Goal: Information Seeking & Learning: Check status

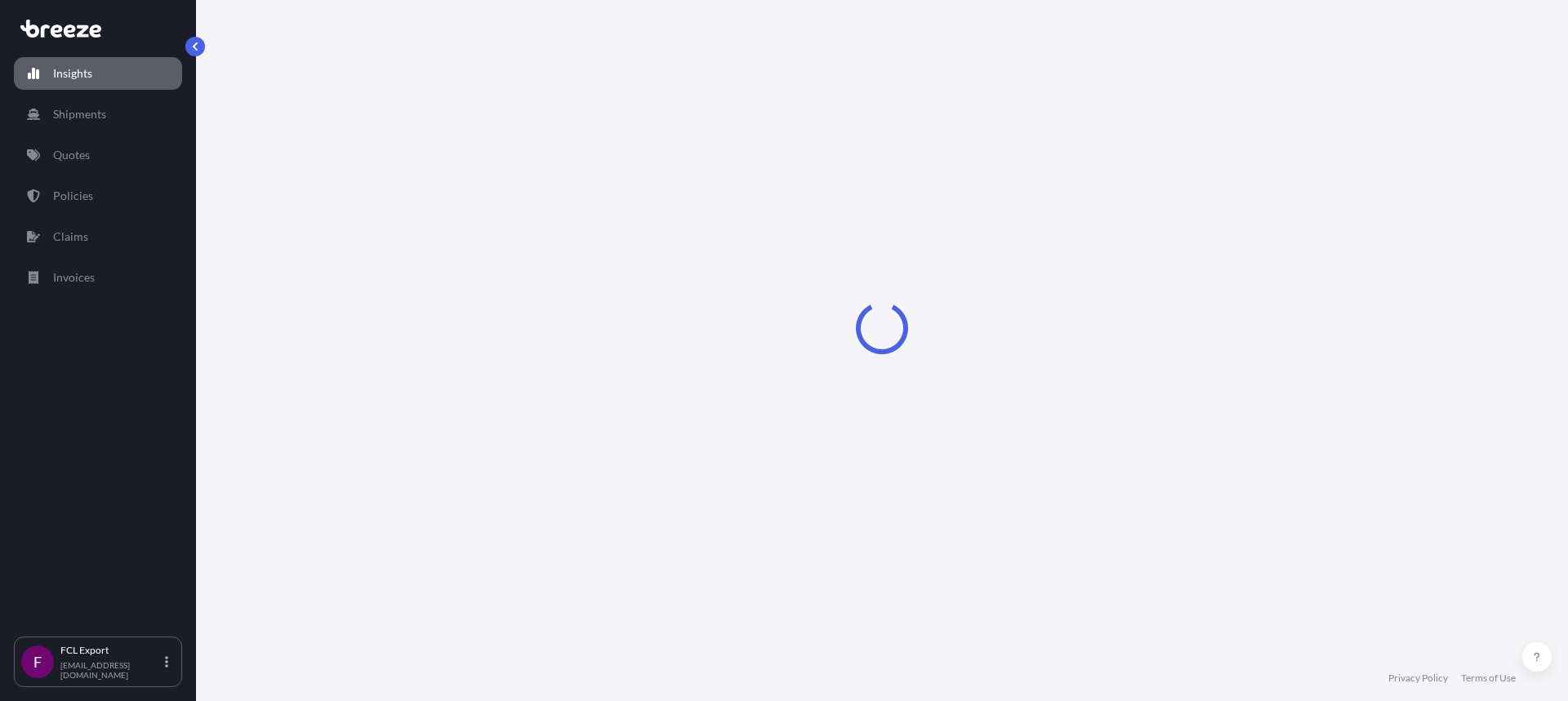
select select "2025"
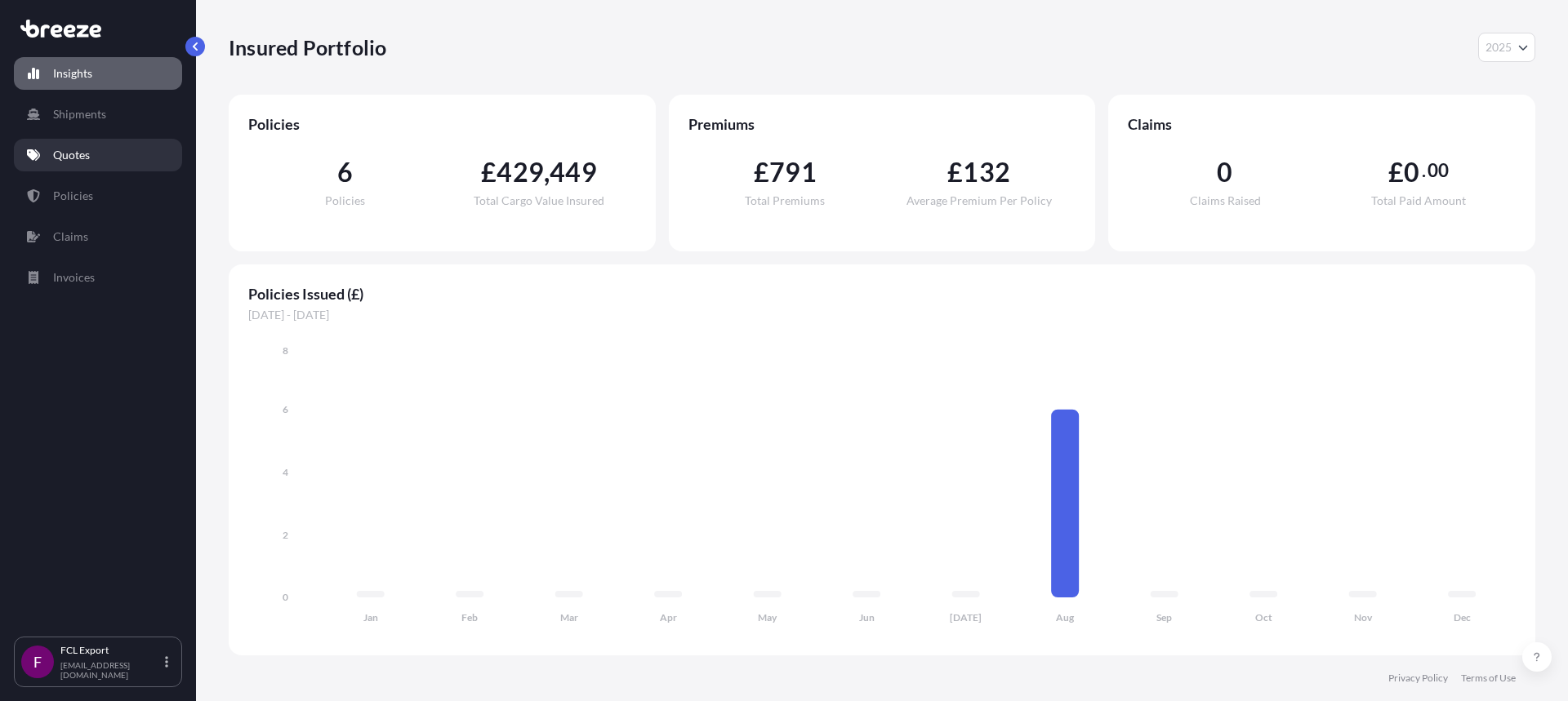
click at [73, 154] on p "Quotes" at bounding box center [71, 155] width 37 height 16
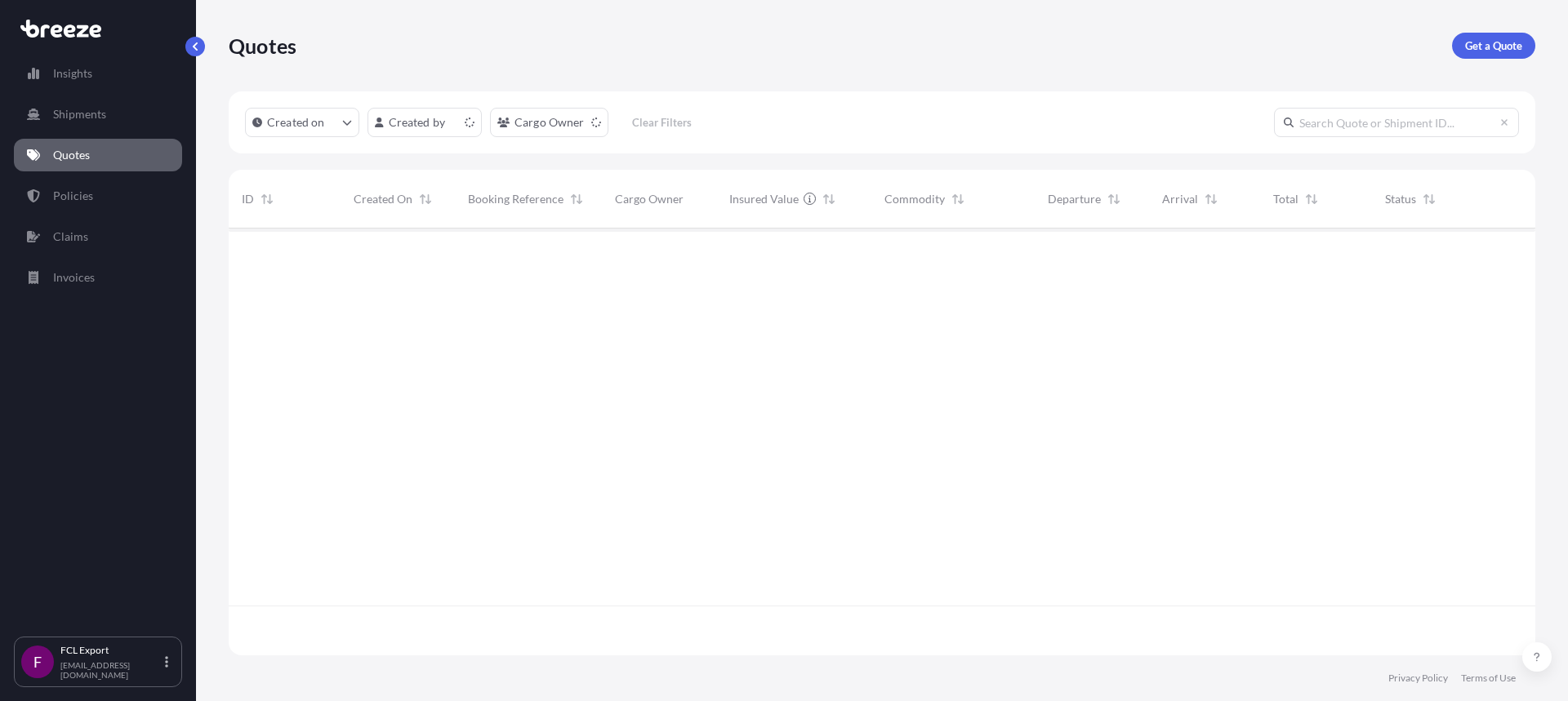
scroll to position [423, 1294]
click at [1334, 125] on input "text" at bounding box center [1396, 122] width 245 height 30
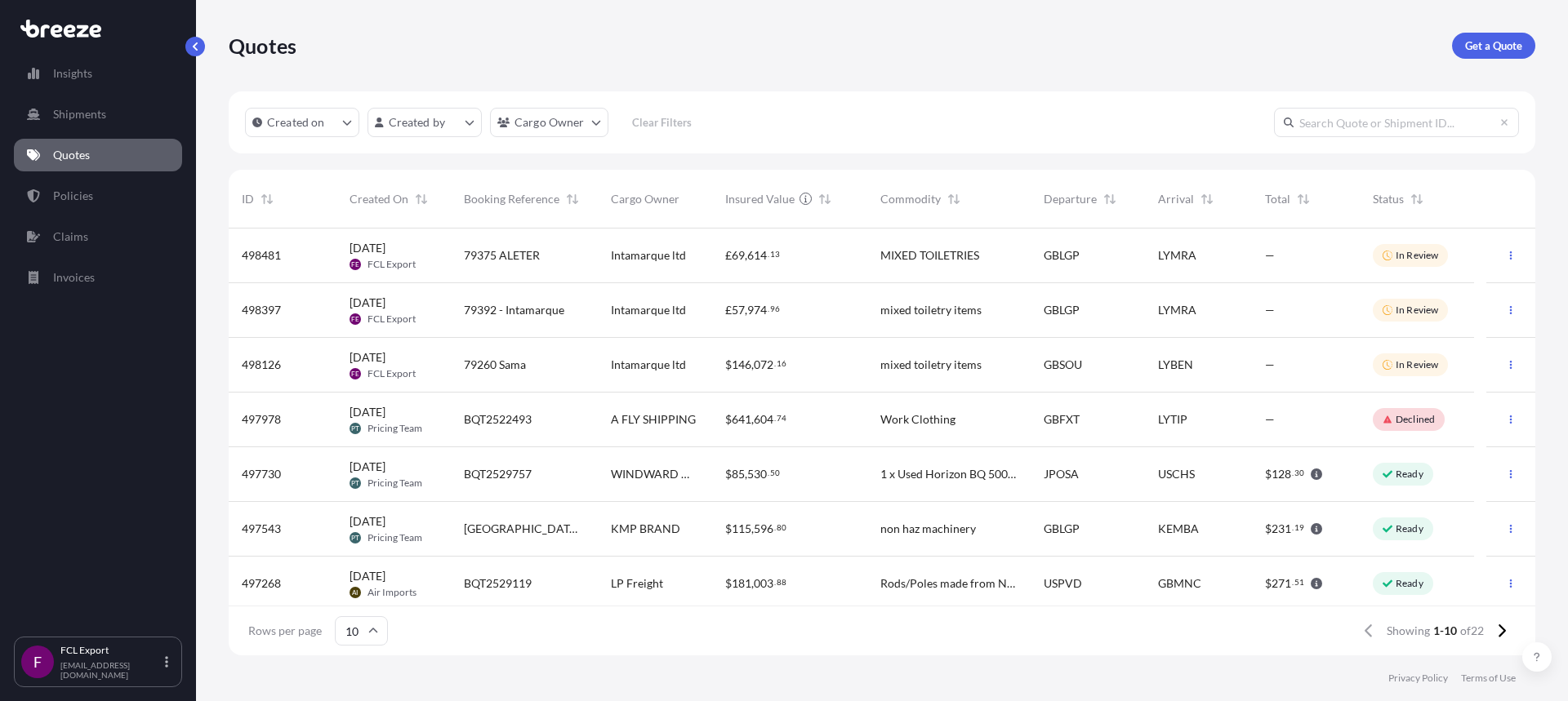
paste input "[PERSON_NAME] has been flagged with our sanction checks. Can you please ask the…"
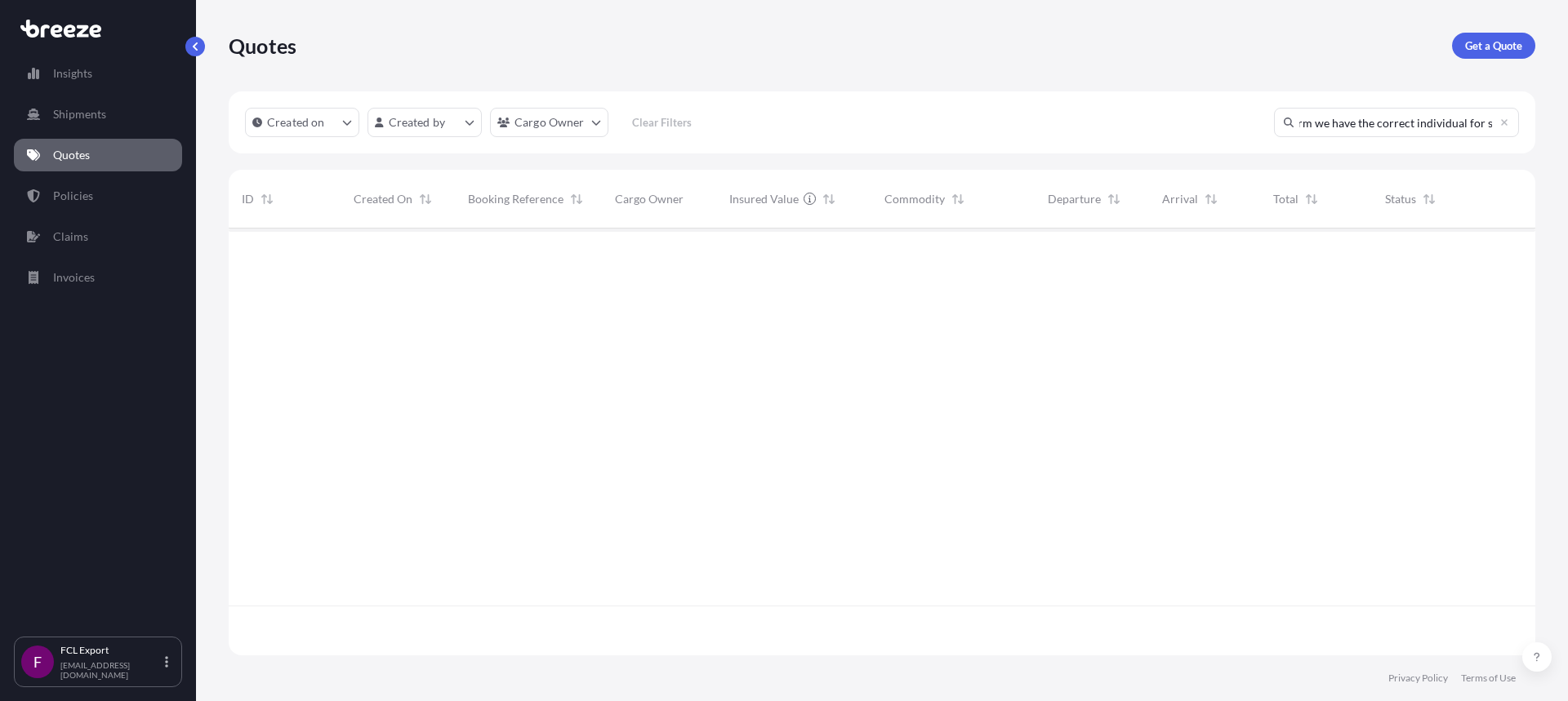
click at [1510, 123] on input "[PERSON_NAME] has been flagged with our sanction checks. Can you please ask the…" at bounding box center [1396, 122] width 245 height 30
type input "[PERSON_NAME] has been flagged with our sanction checks. Can you please ask the…"
click at [1505, 121] on icon at bounding box center [1503, 122] width 6 height 6
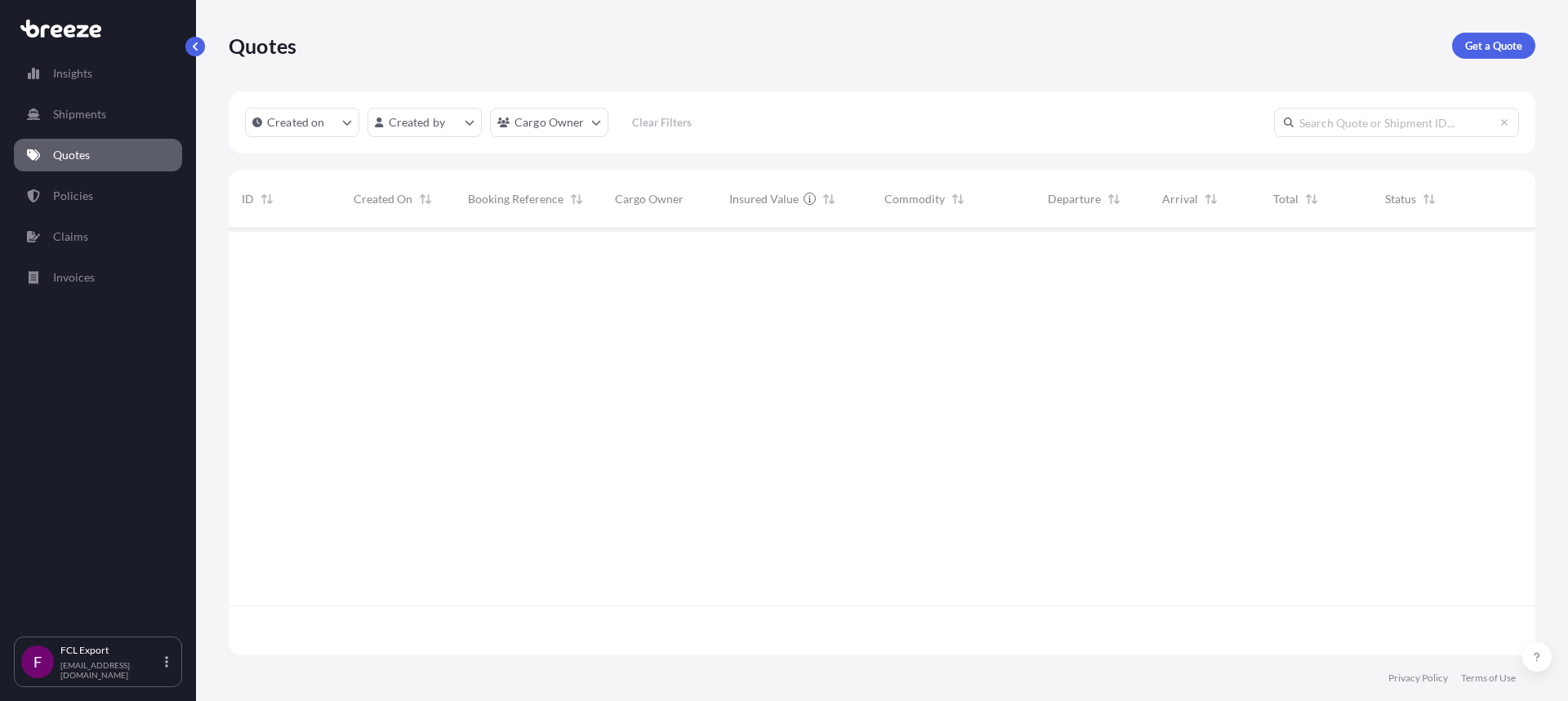
scroll to position [423, 1294]
